Goal: Task Accomplishment & Management: Use online tool/utility

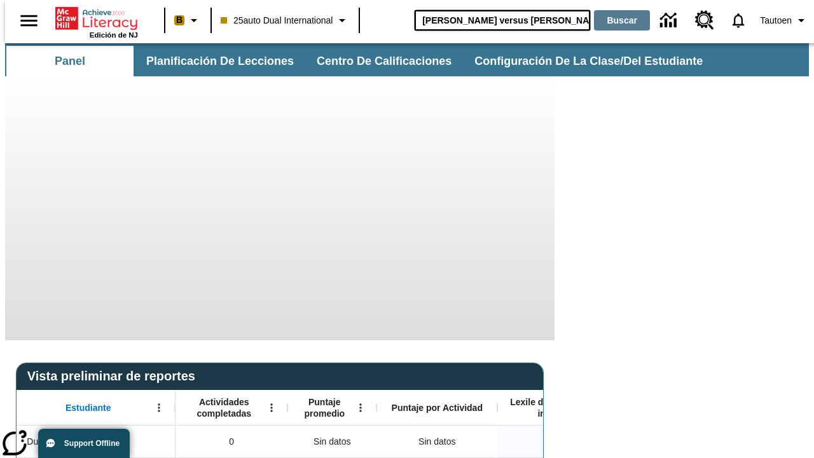
type input "Miguel Ángel versus Leonardo"
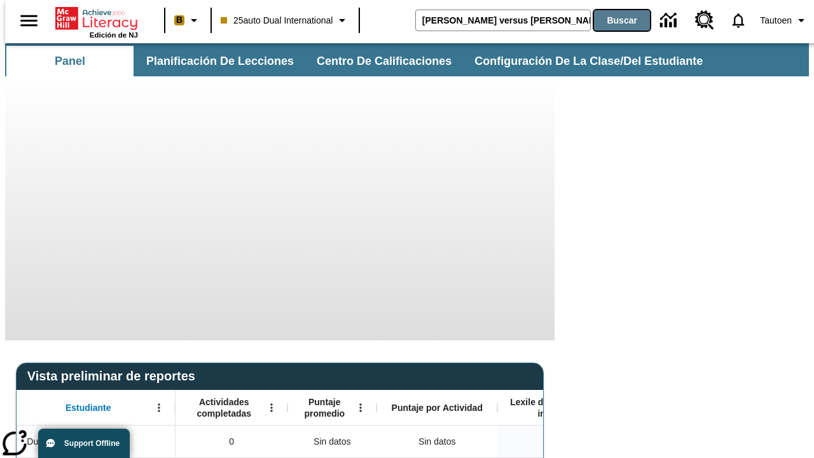
click at [614, 20] on button "Buscar" at bounding box center [622, 20] width 56 height 20
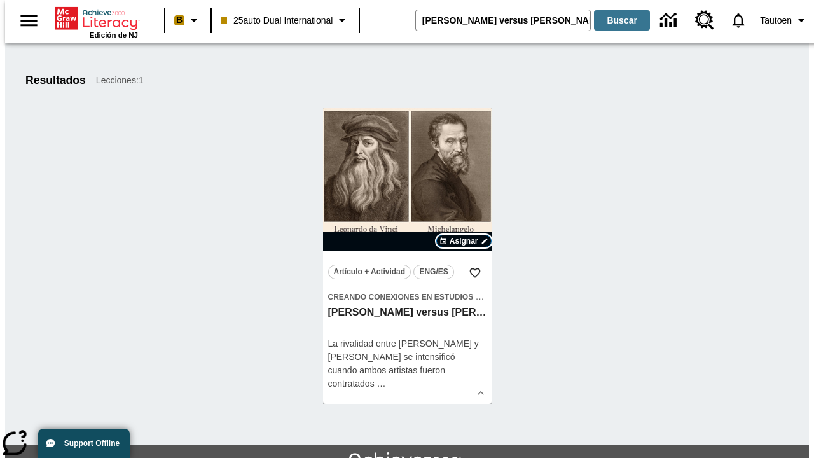
click at [464, 241] on span "Asignar" at bounding box center [464, 240] width 29 height 11
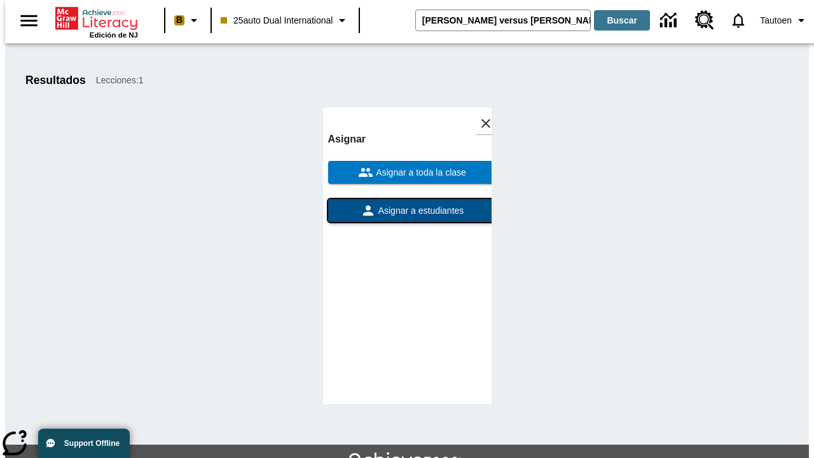
click at [407, 204] on span "Asignar a estudiantes" at bounding box center [420, 210] width 88 height 13
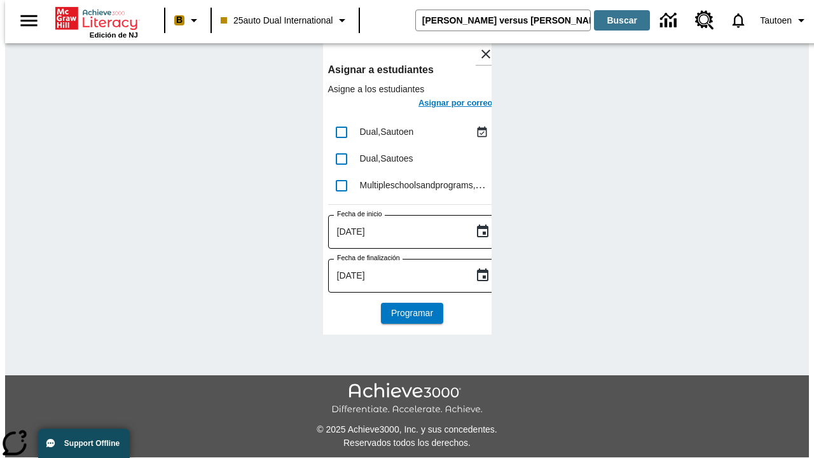
click at [341, 132] on input "lesson details" at bounding box center [341, 132] width 27 height 27
checkbox input "true"
click at [444, 104] on h6 "Asignar por correo" at bounding box center [455, 103] width 74 height 15
